Goal: Go to known website: Go to known website

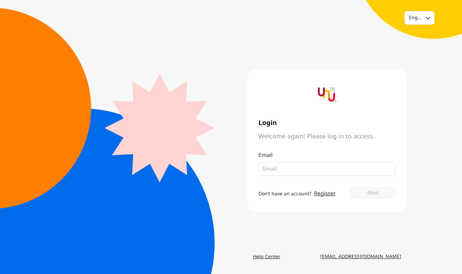
click at [334, 92] on img at bounding box center [327, 94] width 19 height 19
